Goal: Navigation & Orientation: Find specific page/section

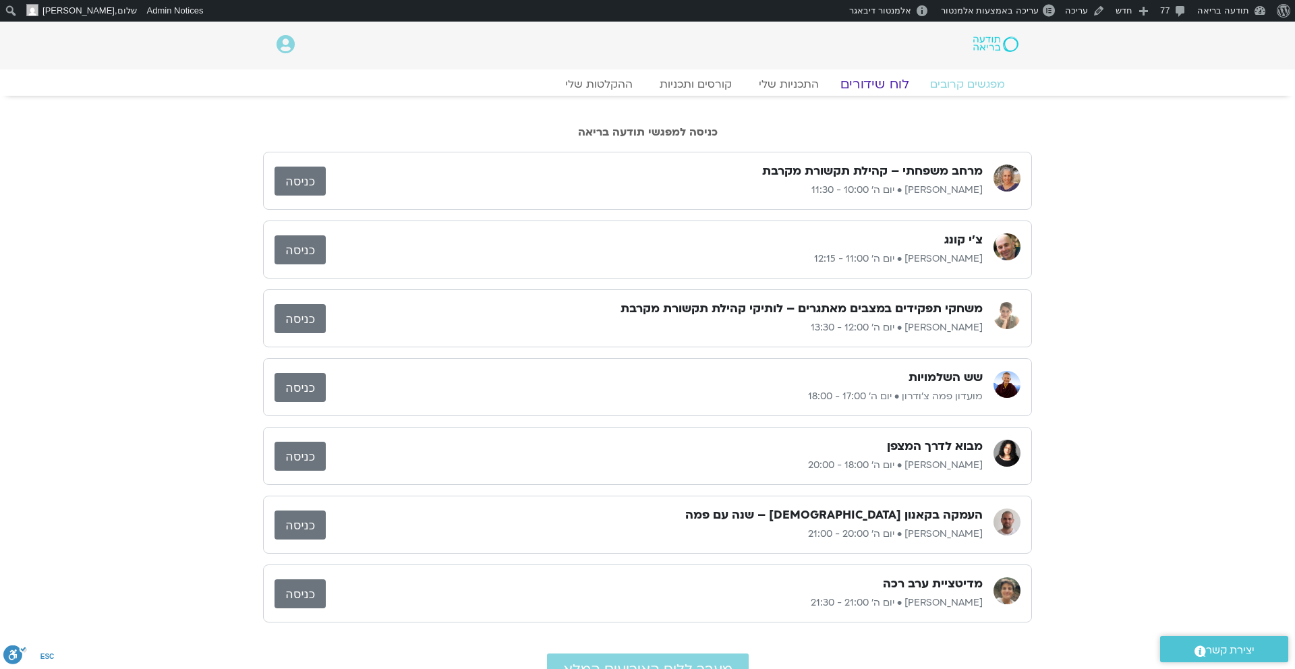
click at [869, 82] on link "לוח שידורים" at bounding box center [874, 84] width 101 height 16
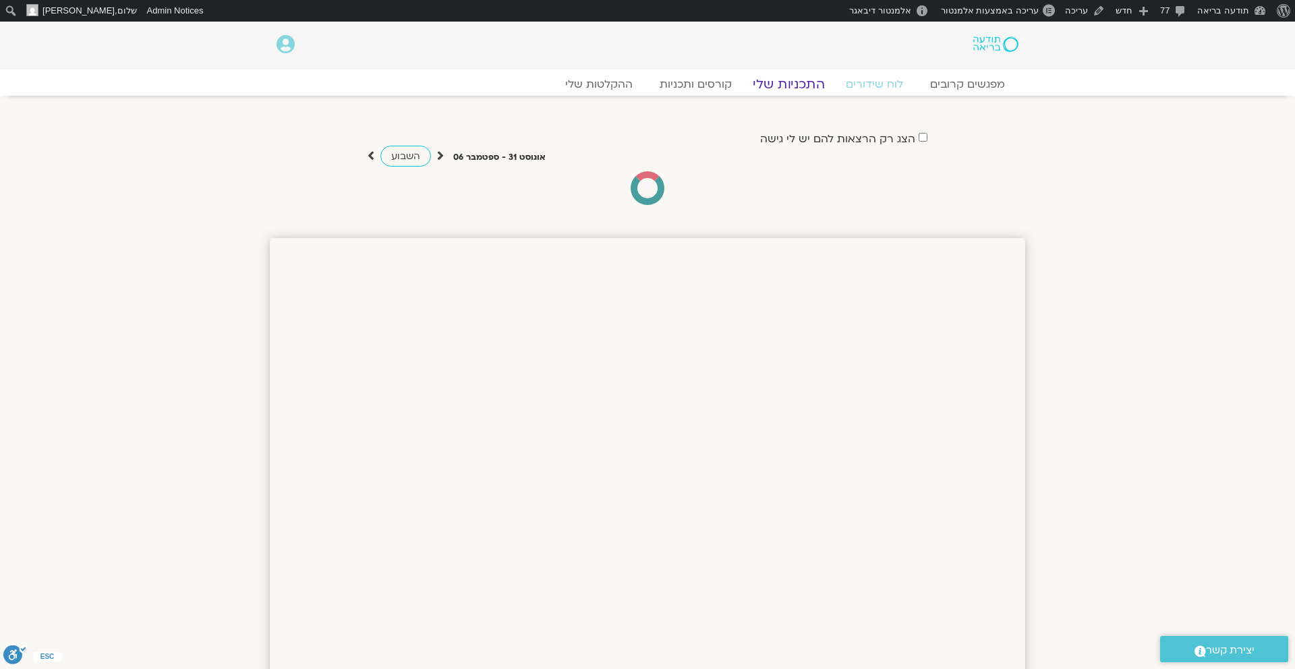
click at [798, 87] on link "התכניות שלי" at bounding box center [788, 84] width 105 height 16
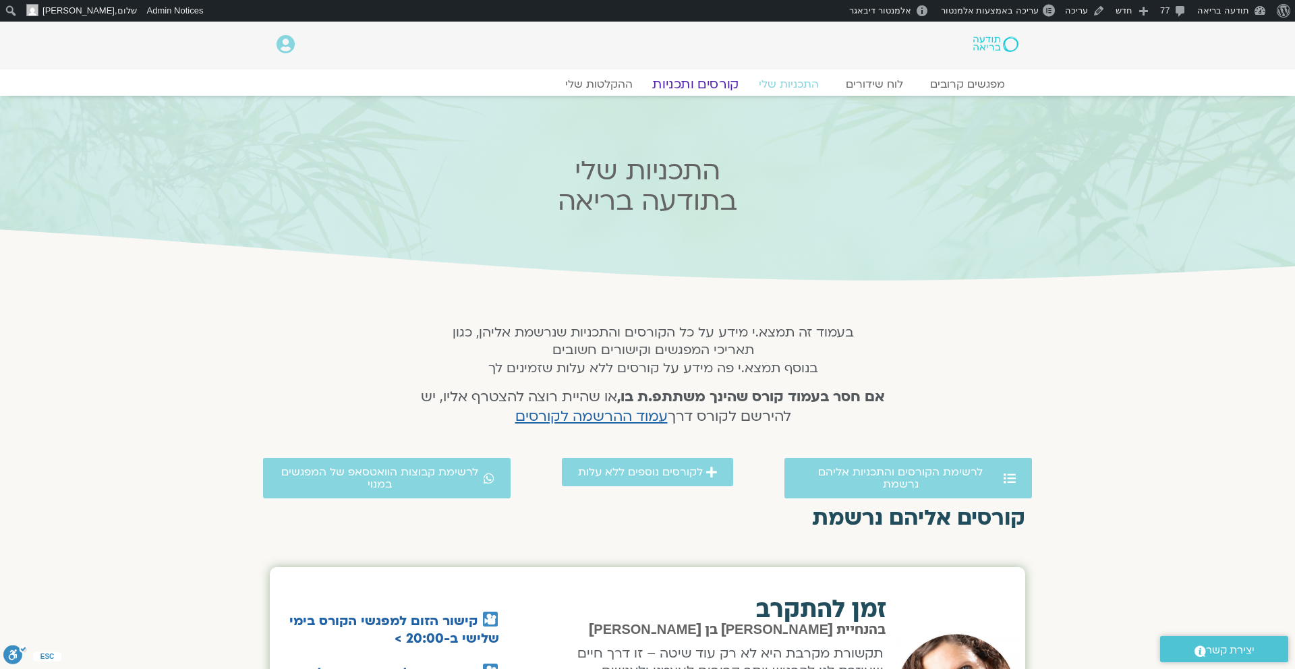
click at [705, 85] on link "קורסים ותכניות" at bounding box center [695, 84] width 119 height 16
